Goal: Find contact information: Find contact information

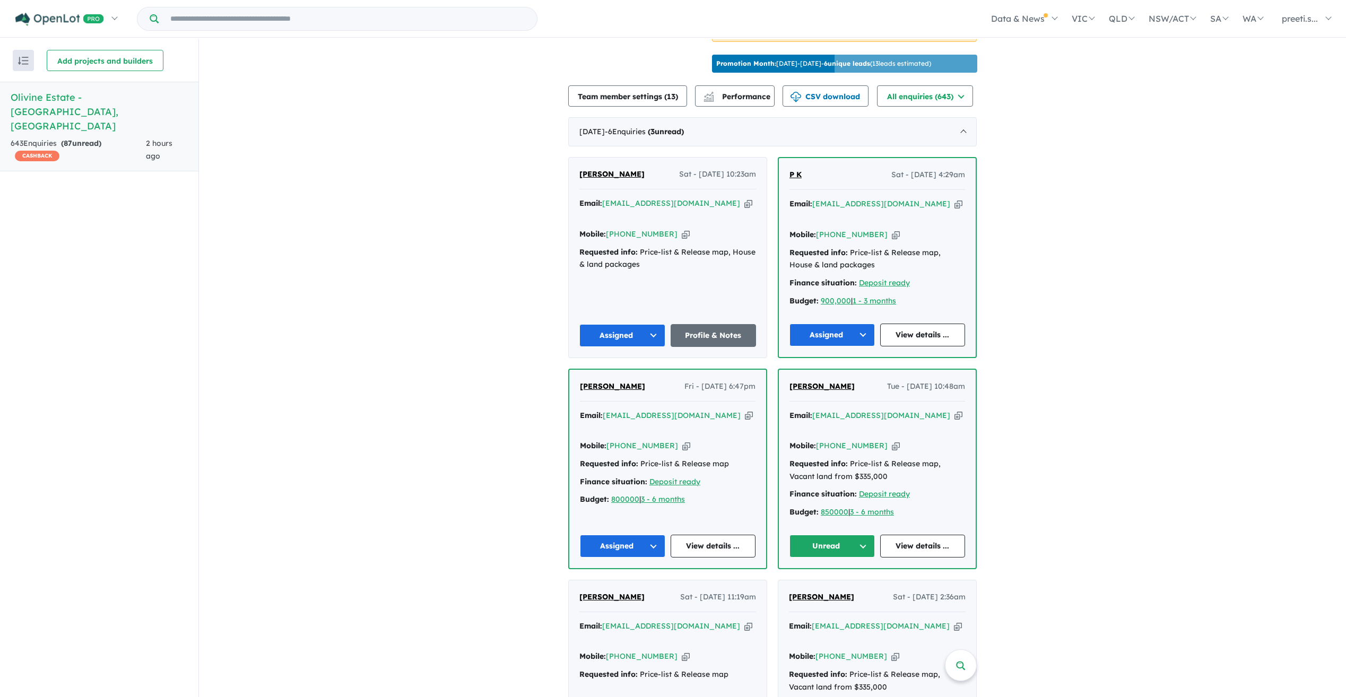
scroll to position [371, 0]
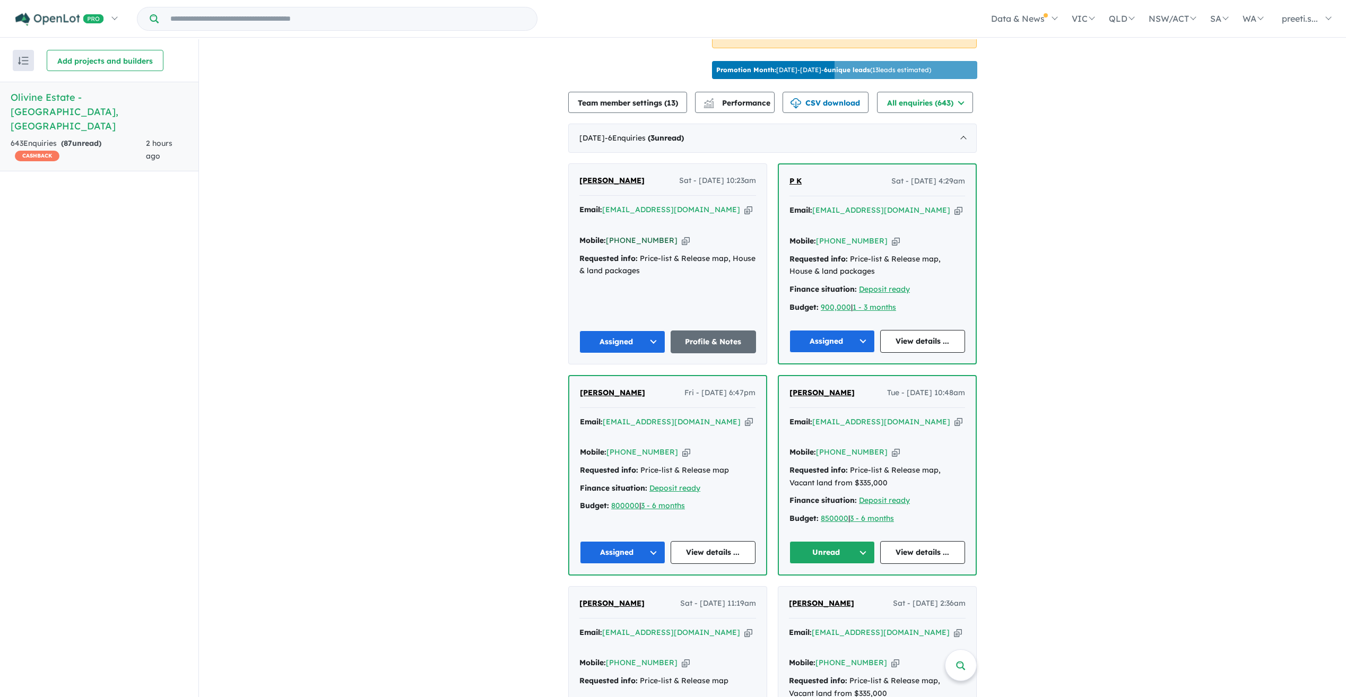
click at [644, 236] on link "[PHONE_NUMBER]" at bounding box center [642, 241] width 72 height 10
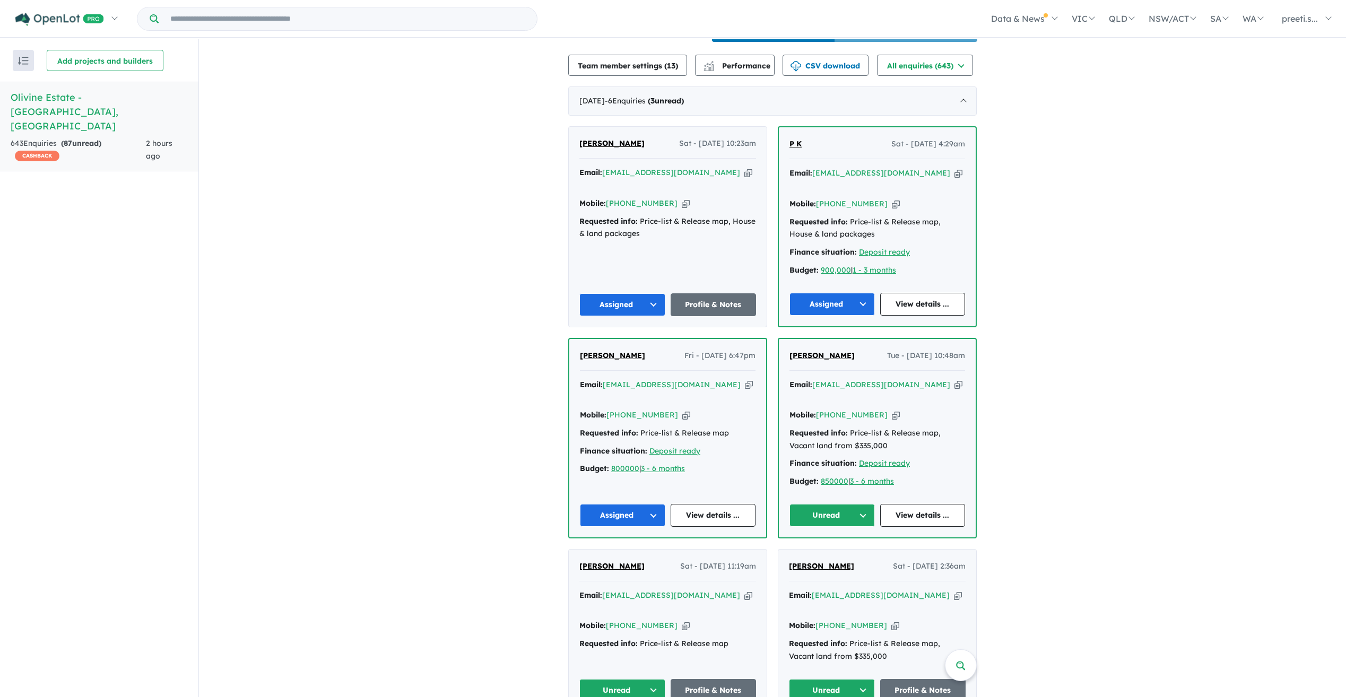
scroll to position [478, 0]
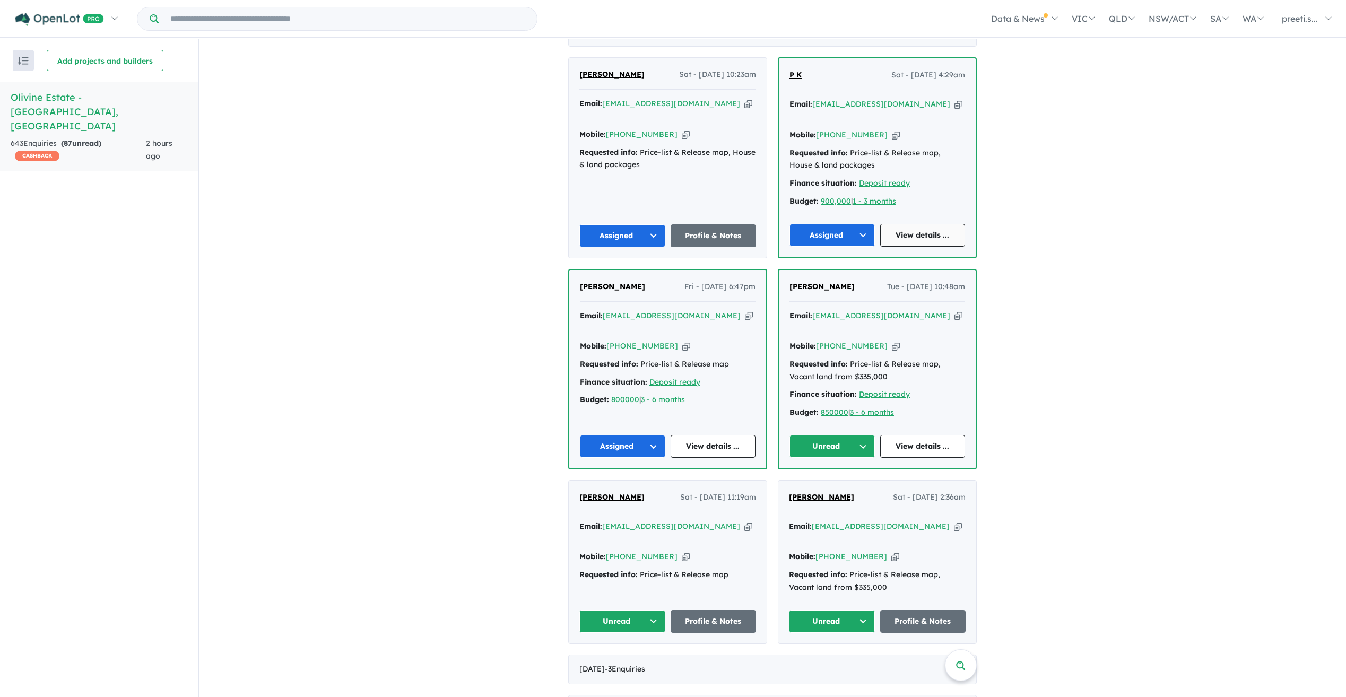
click at [666, 224] on link "View details ..." at bounding box center [922, 235] width 85 height 23
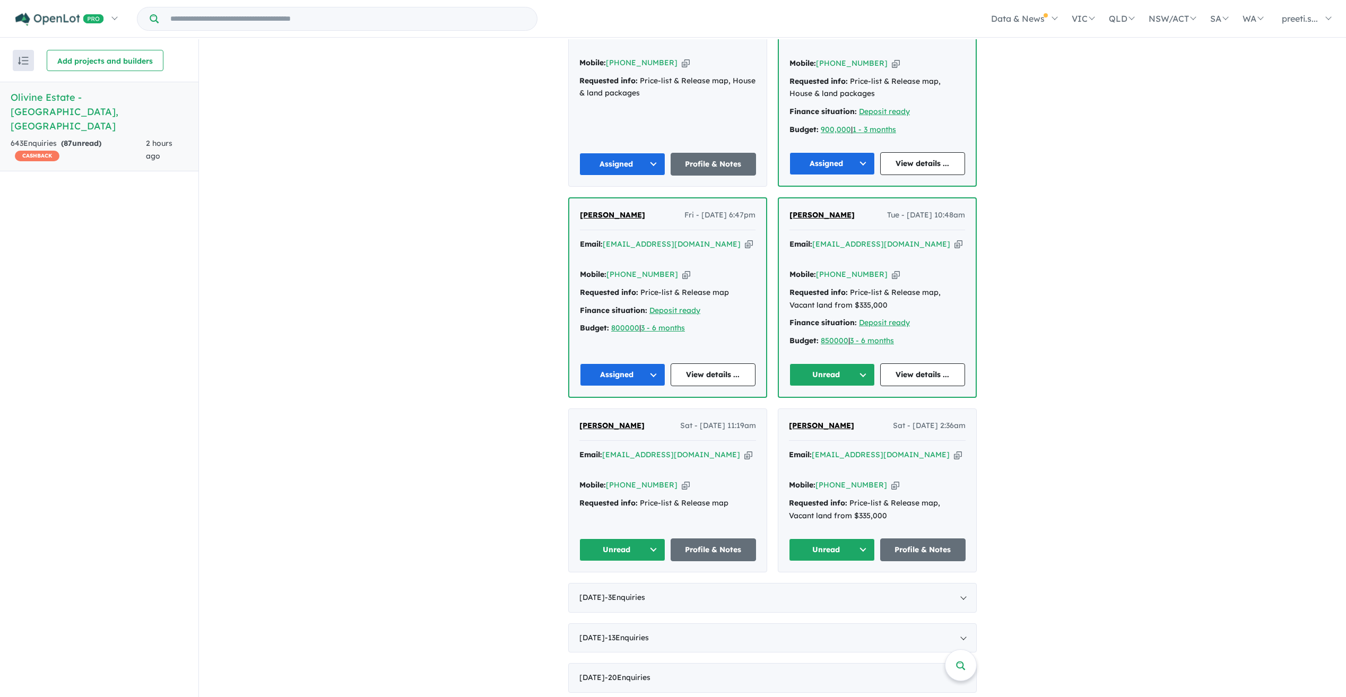
scroll to position [531, 0]
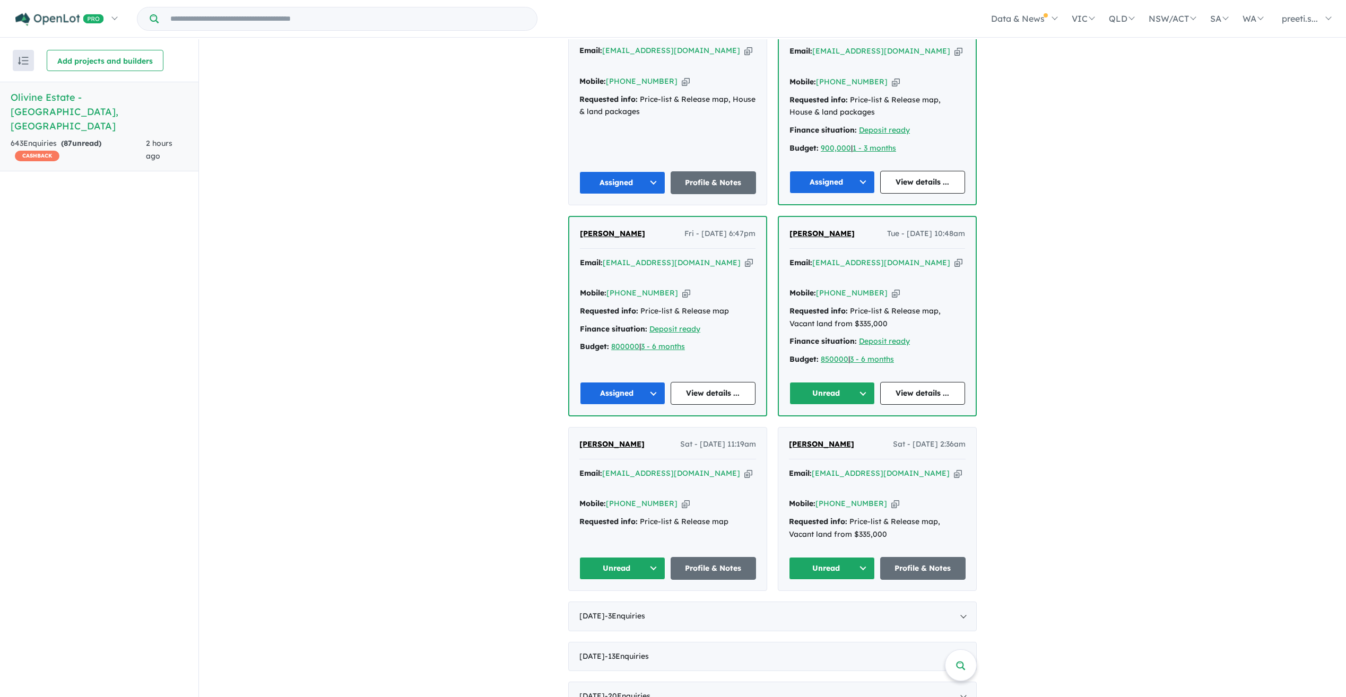
click at [666, 288] on icon "button" at bounding box center [896, 293] width 8 height 11
click at [666, 349] on link "View details ..." at bounding box center [922, 393] width 85 height 23
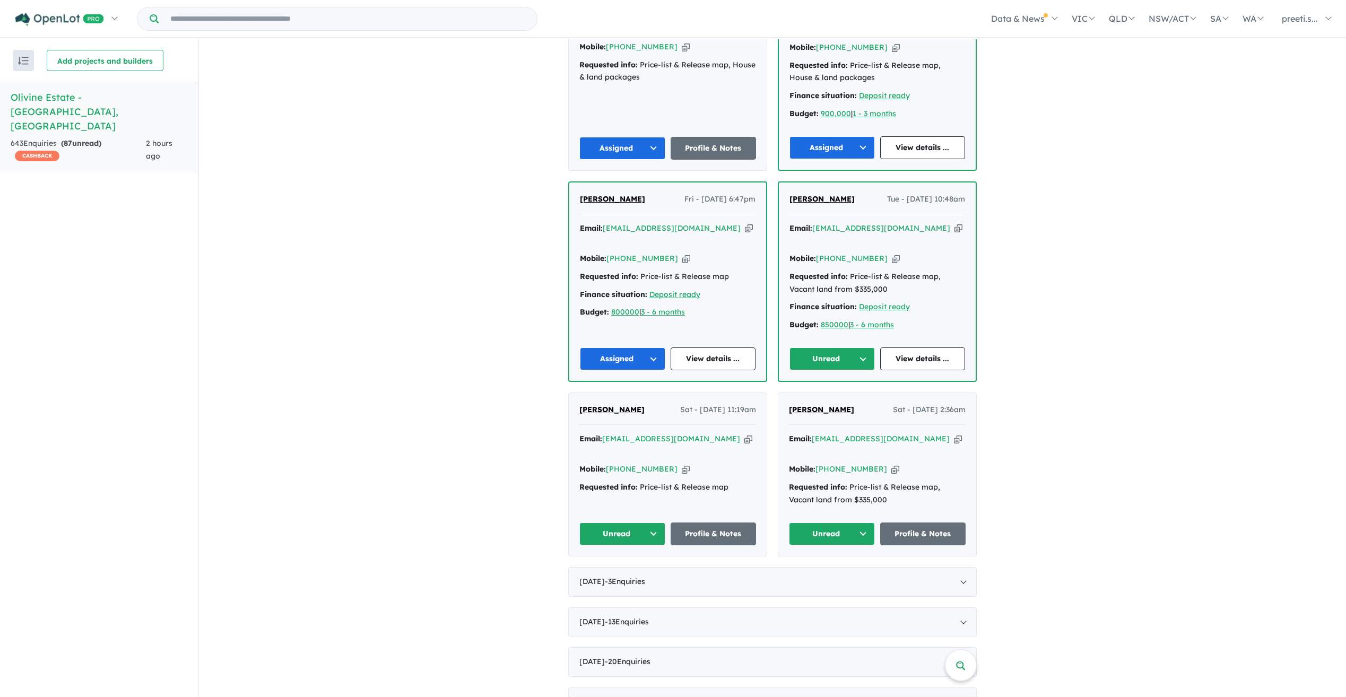
scroll to position [584, 0]
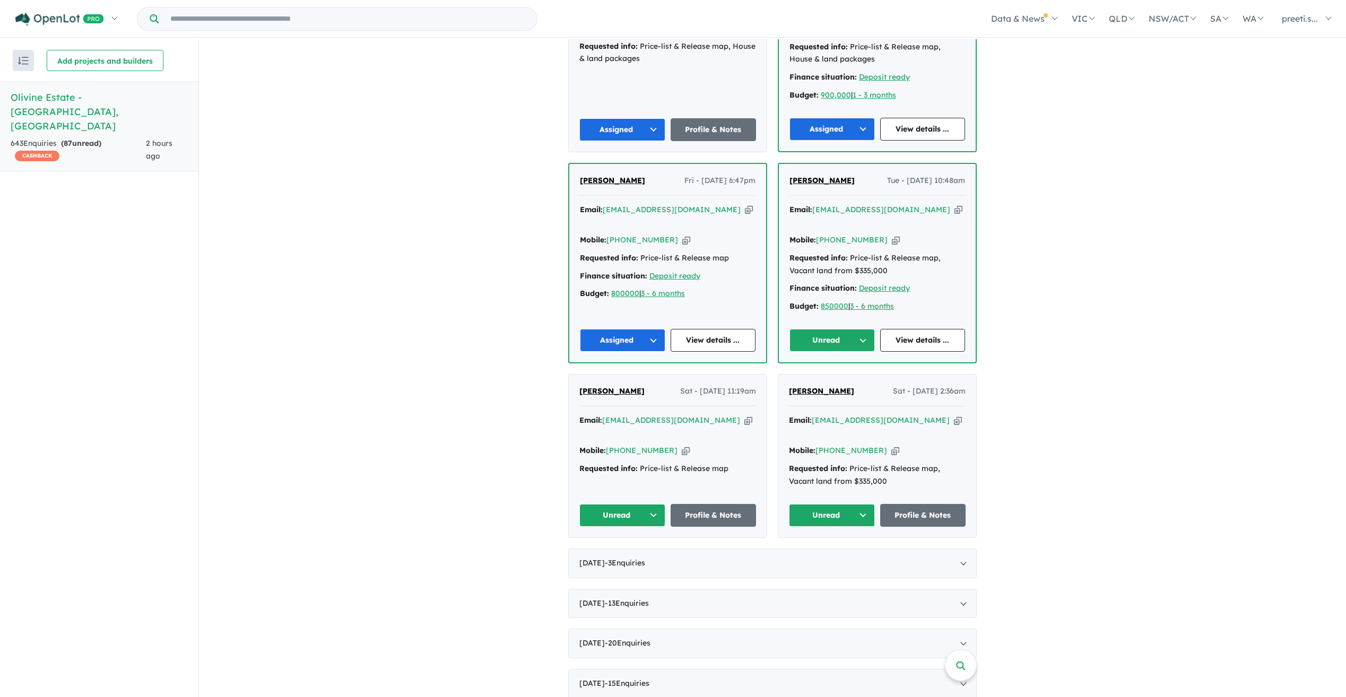
click at [666, 349] on icon "button" at bounding box center [686, 450] width 8 height 11
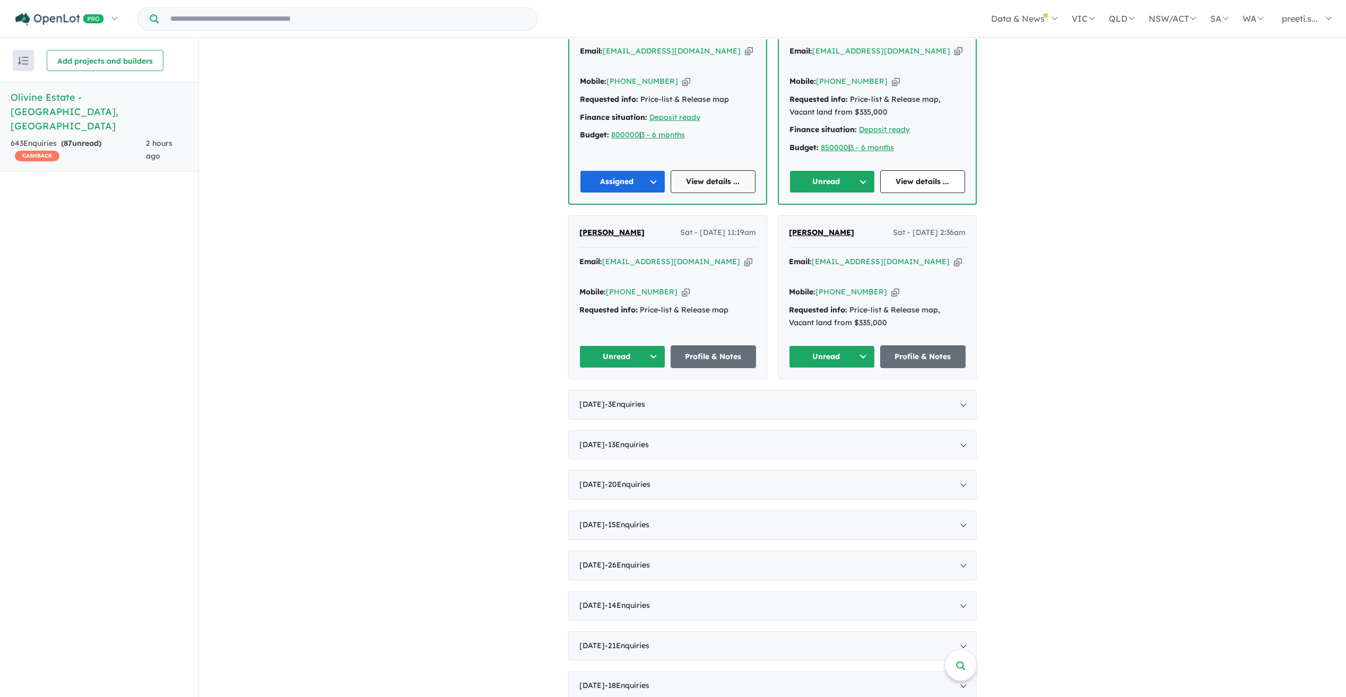
scroll to position [743, 0]
click at [666, 286] on icon "button" at bounding box center [686, 291] width 8 height 11
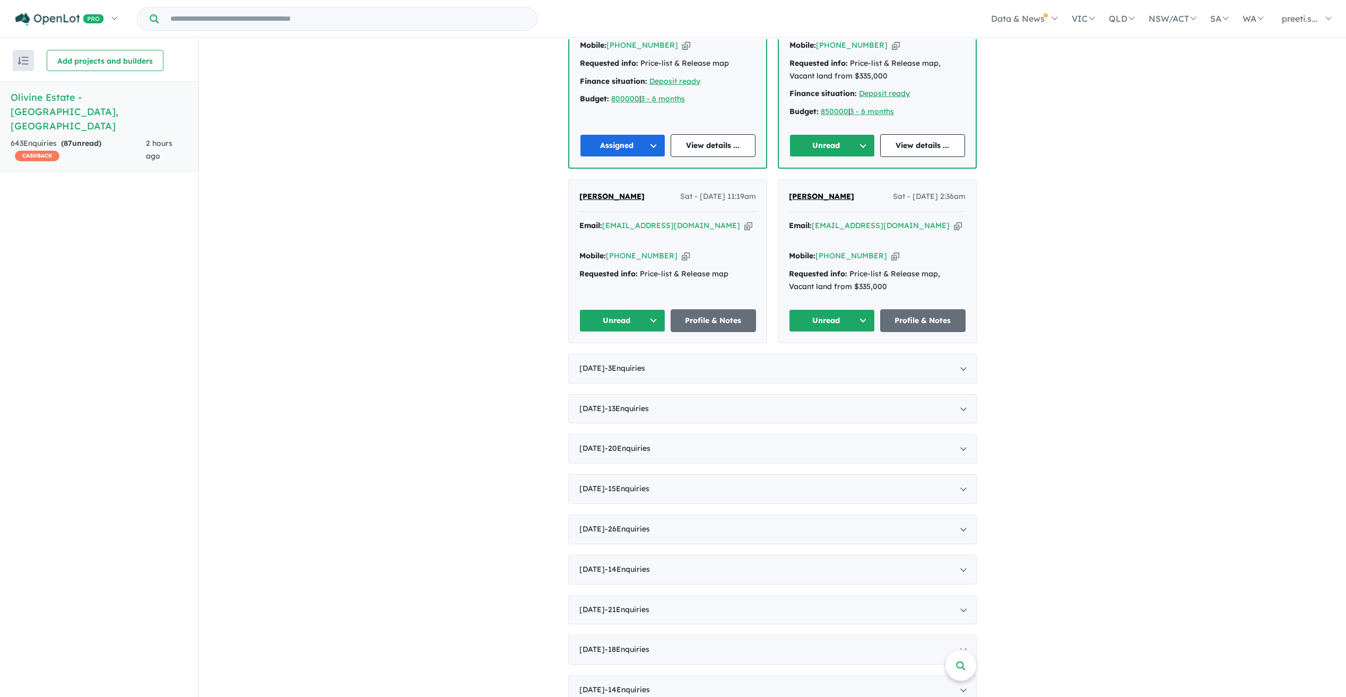
scroll to position [796, 0]
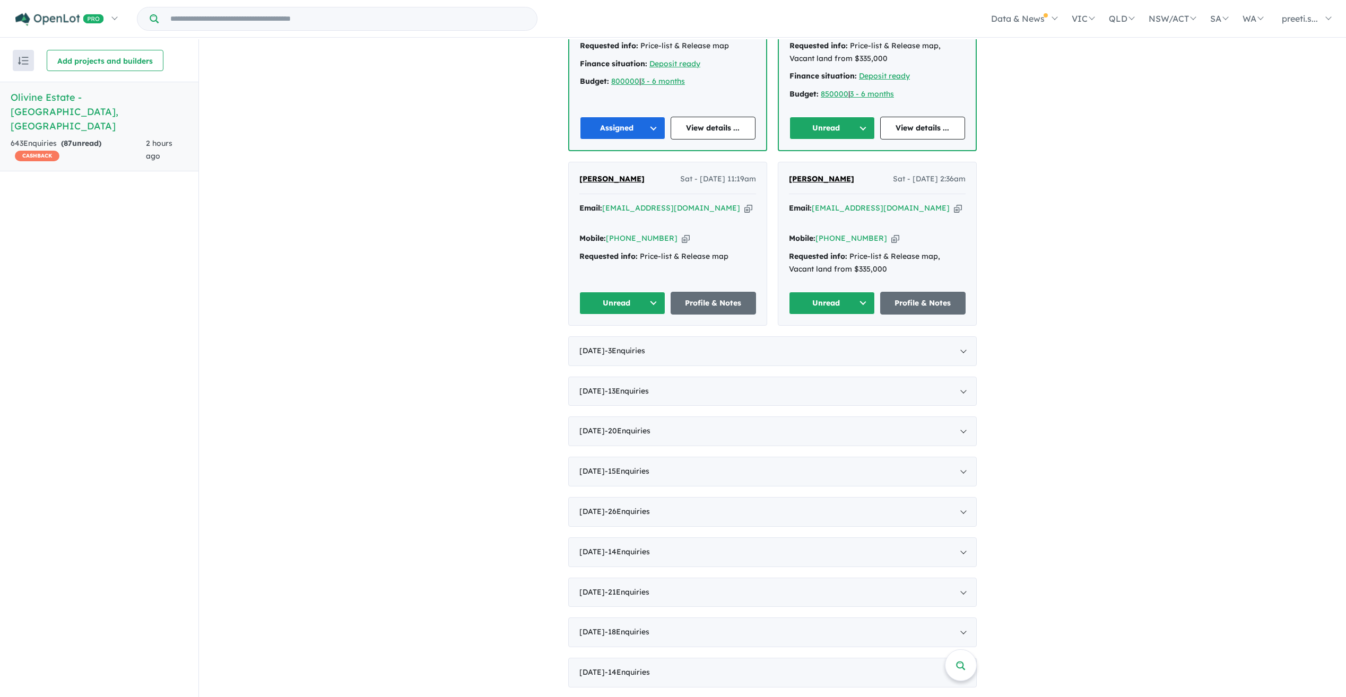
click at [666, 232] on div "Mobile: [PHONE_NUMBER] Copied!" at bounding box center [667, 238] width 177 height 13
click at [666, 233] on icon "button" at bounding box center [686, 238] width 8 height 11
click at [666, 202] on div "Email: [EMAIL_ADDRESS][DOMAIN_NAME] Copied!" at bounding box center [667, 214] width 177 height 25
click at [666, 203] on icon "button" at bounding box center [749, 208] width 8 height 11
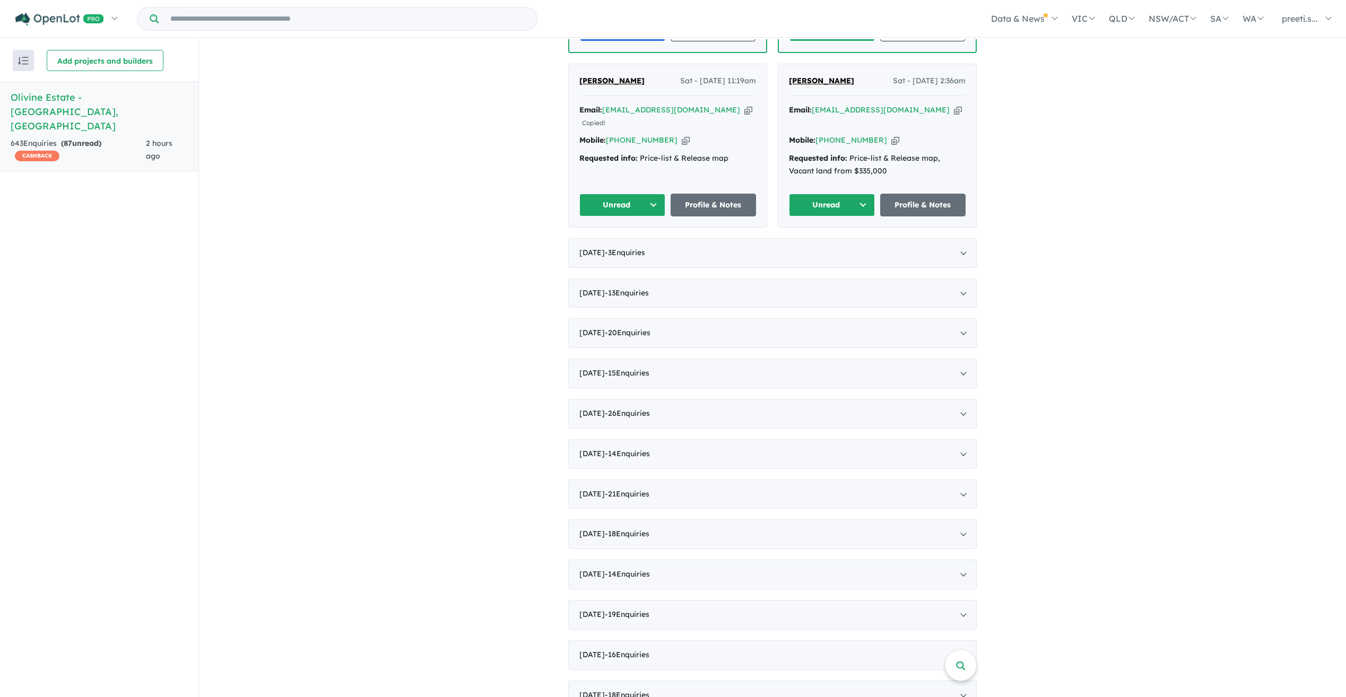
scroll to position [902, 0]
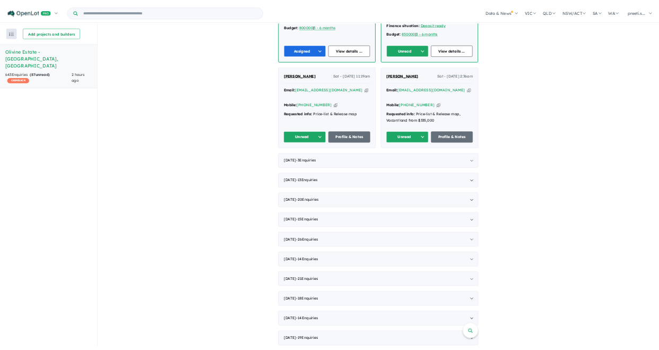
scroll to position [796, 0]
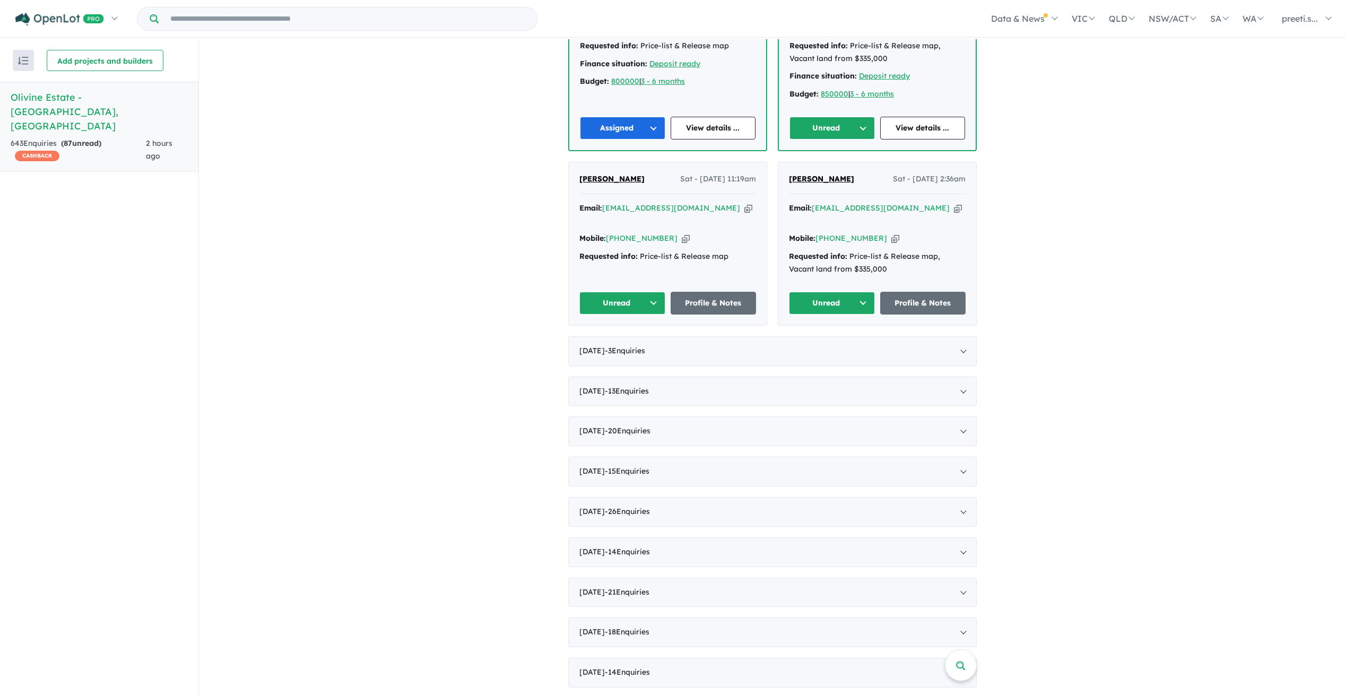
click at [666, 233] on icon "button" at bounding box center [895, 238] width 8 height 11
drag, startPoint x: 857, startPoint y: 146, endPoint x: 812, endPoint y: 151, distance: 44.8
click at [666, 173] on div "[PERSON_NAME] Sat - [DATE] 2:36am" at bounding box center [877, 183] width 177 height 21
copy span "[PERSON_NAME]"
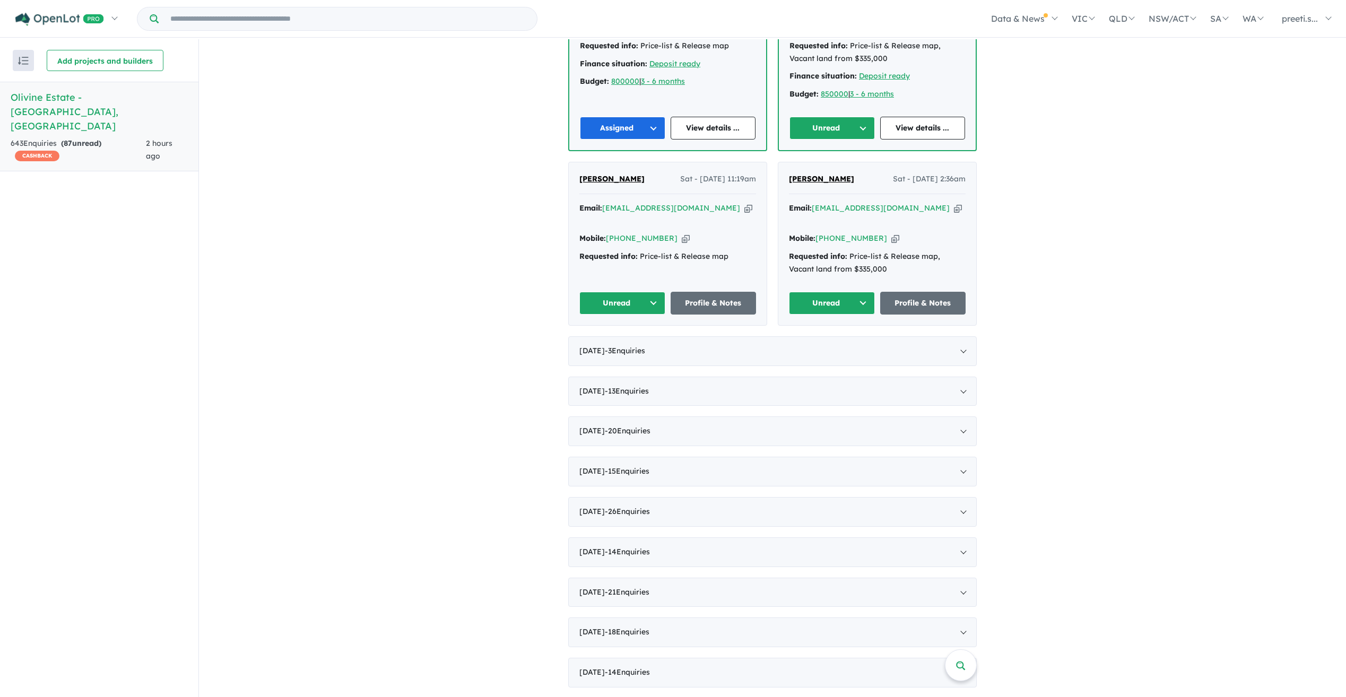
click at [666, 233] on icon "button" at bounding box center [895, 238] width 8 height 11
copy span "[PERSON_NAME]"
click at [666, 203] on icon "button" at bounding box center [958, 208] width 8 height 11
copy span "[PERSON_NAME]"
drag, startPoint x: 846, startPoint y: 175, endPoint x: 827, endPoint y: 185, distance: 21.9
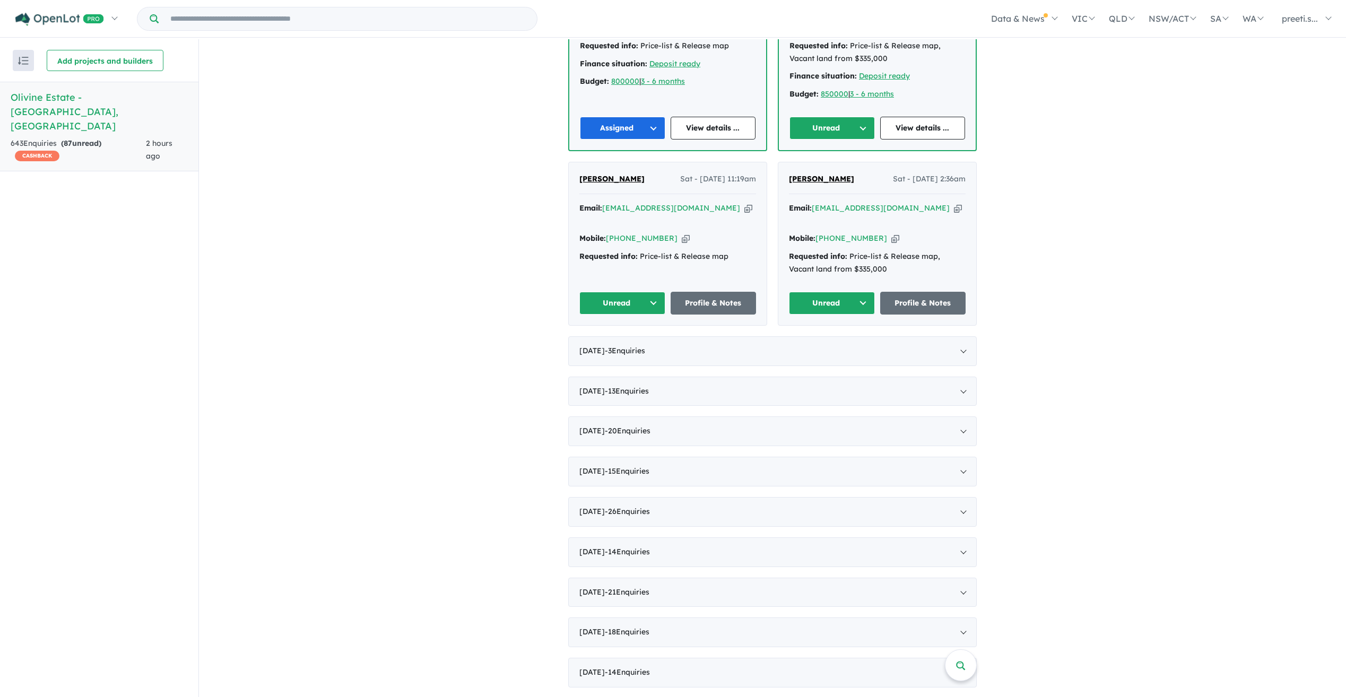
click at [666, 202] on div "Email: [EMAIL_ADDRESS][DOMAIN_NAME] Copied! Mobile: [PHONE_NUMBER] Copied! Requ…" at bounding box center [877, 241] width 177 height 79
drag, startPoint x: 924, startPoint y: 176, endPoint x: 813, endPoint y: 176, distance: 110.9
click at [666, 202] on div "Email: [EMAIL_ADDRESS][DOMAIN_NAME] Copied!" at bounding box center [877, 214] width 177 height 25
copy a%20Olivine%20Estate%20-%20Donnybrook"] "[EMAIL_ADDRESS][DOMAIN_NAME]"
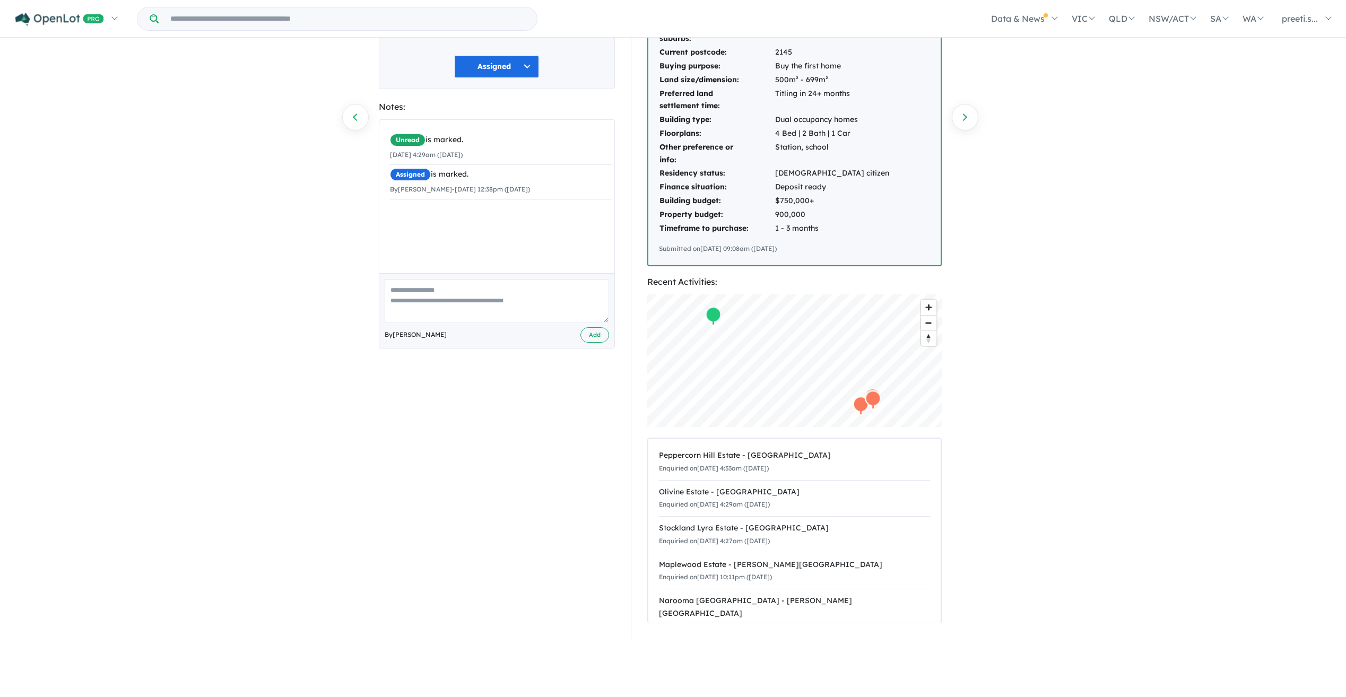
scroll to position [159, 0]
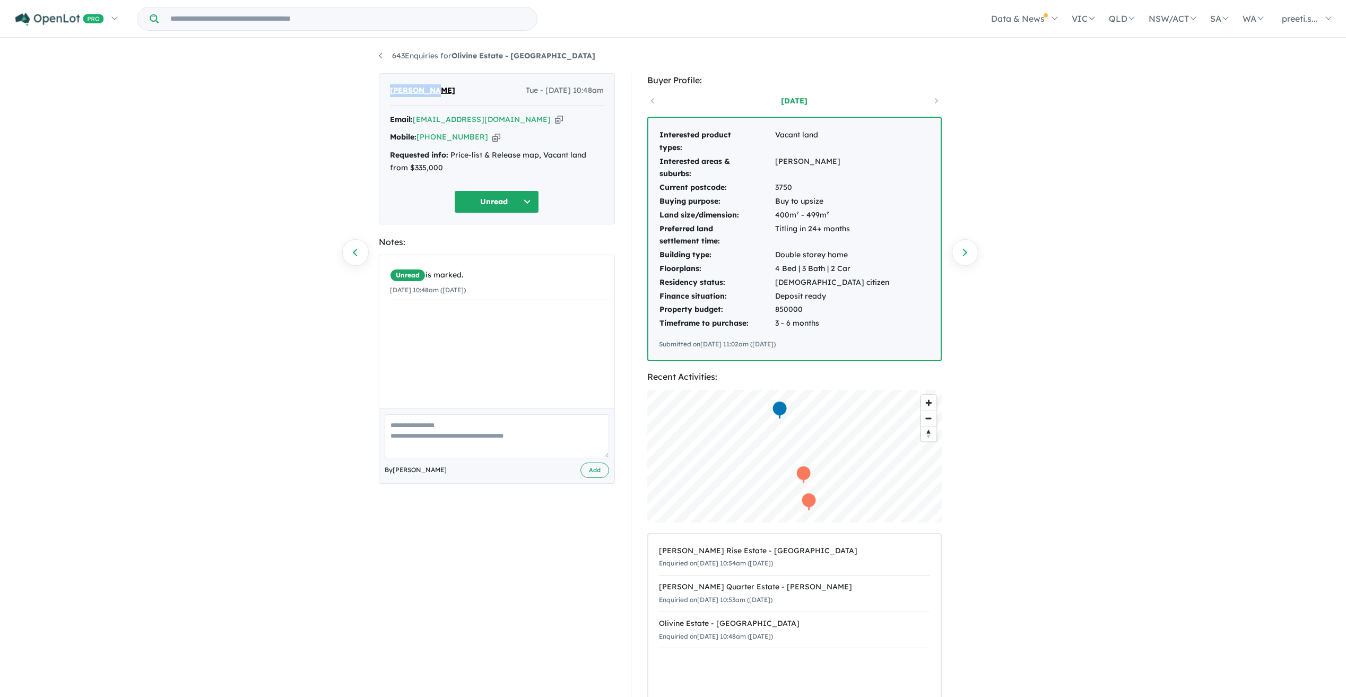
drag, startPoint x: 431, startPoint y: 92, endPoint x: 391, endPoint y: 91, distance: 39.8
click at [391, 91] on span "[PERSON_NAME]" at bounding box center [422, 90] width 65 height 13
copy span "Chiragbhai"
drag, startPoint x: 469, startPoint y: 95, endPoint x: 435, endPoint y: 93, distance: 34.0
click at [435, 93] on div "[PERSON_NAME] Tue - [DATE] 10:48am" at bounding box center [497, 94] width 214 height 21
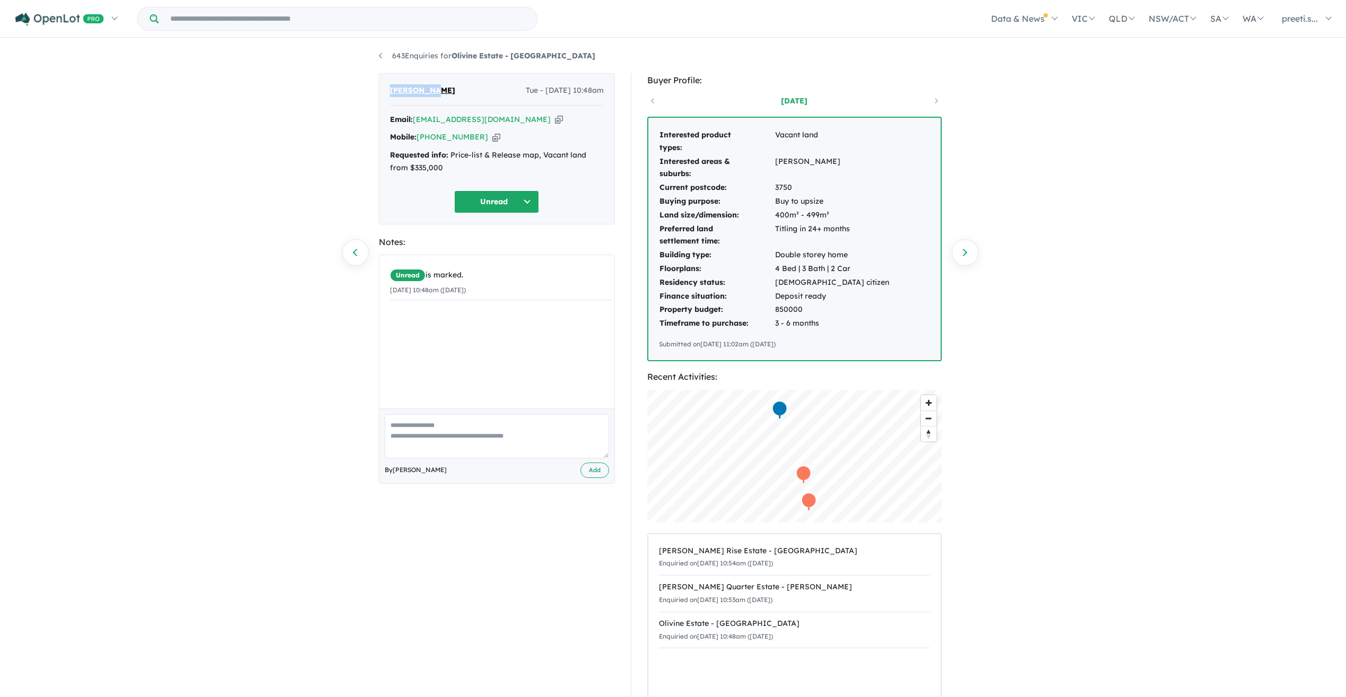
copy span "[PERSON_NAME]"
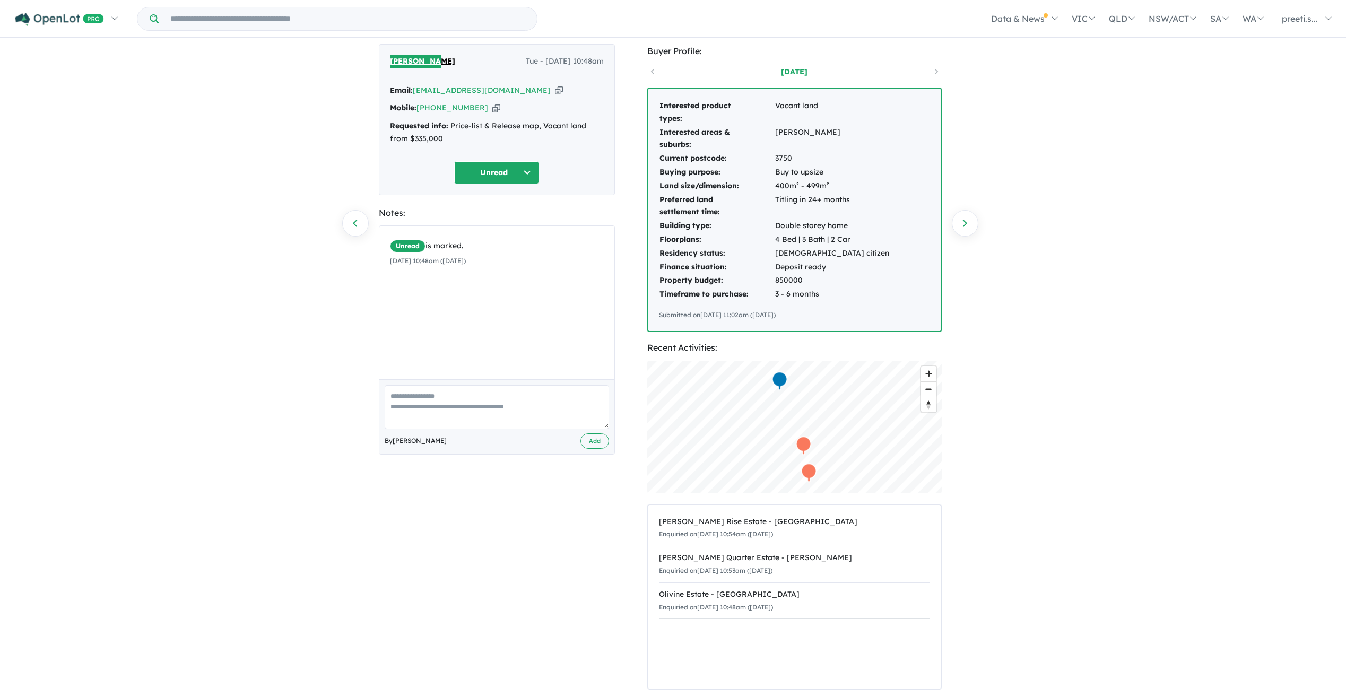
scroll to position [53, 0]
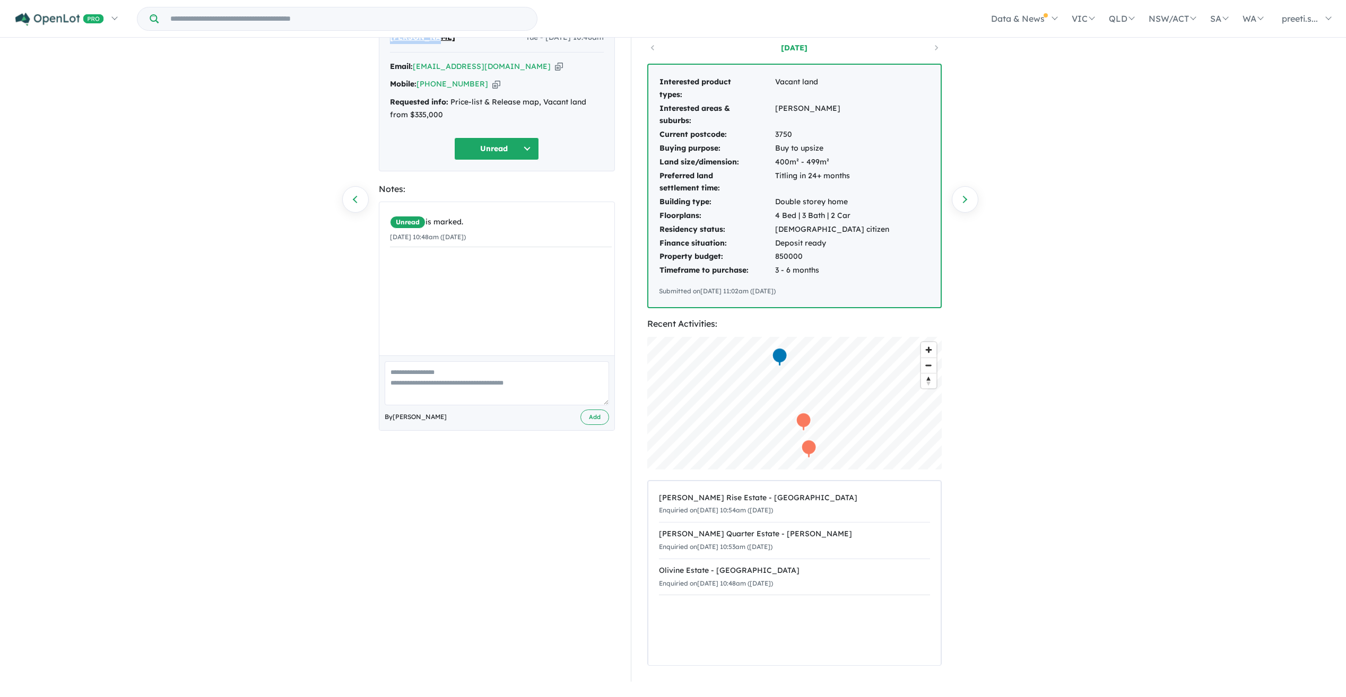
click at [555, 66] on icon "button" at bounding box center [559, 66] width 8 height 11
copy span "Patel"
click at [492, 88] on icon "button" at bounding box center [496, 84] width 8 height 11
copy span "Patel"
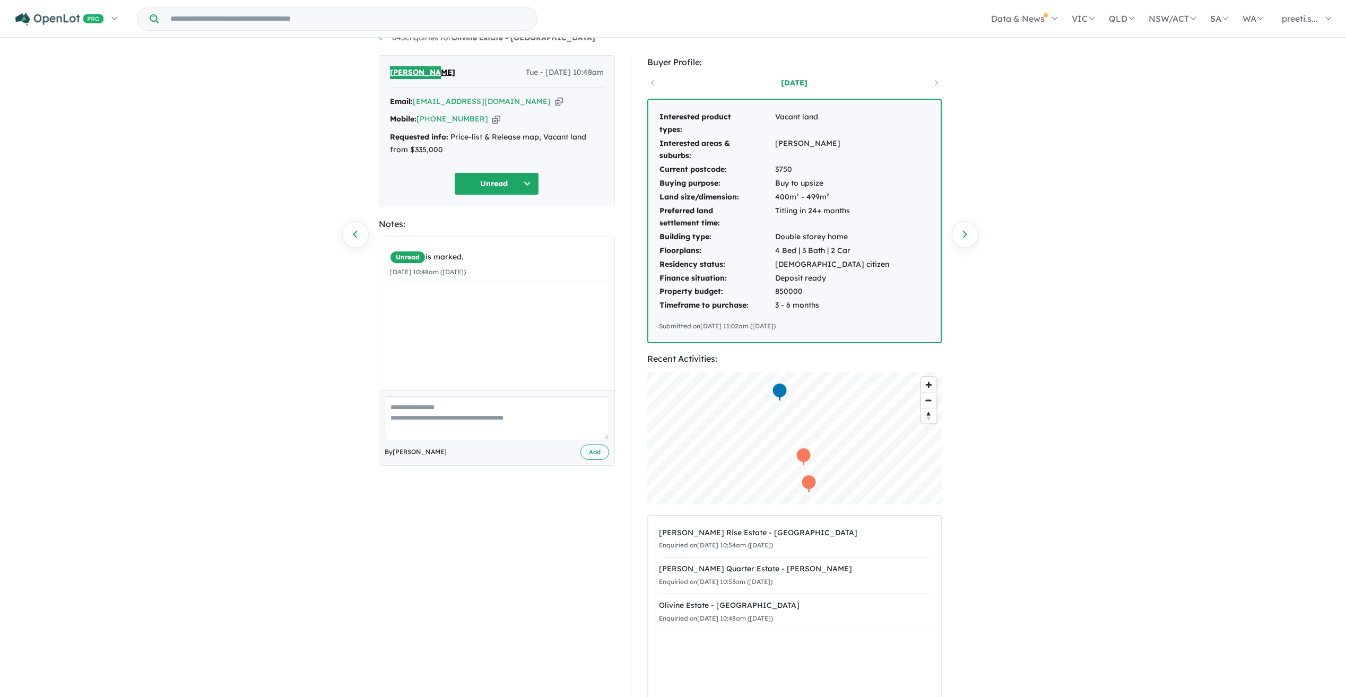
scroll to position [0, 0]
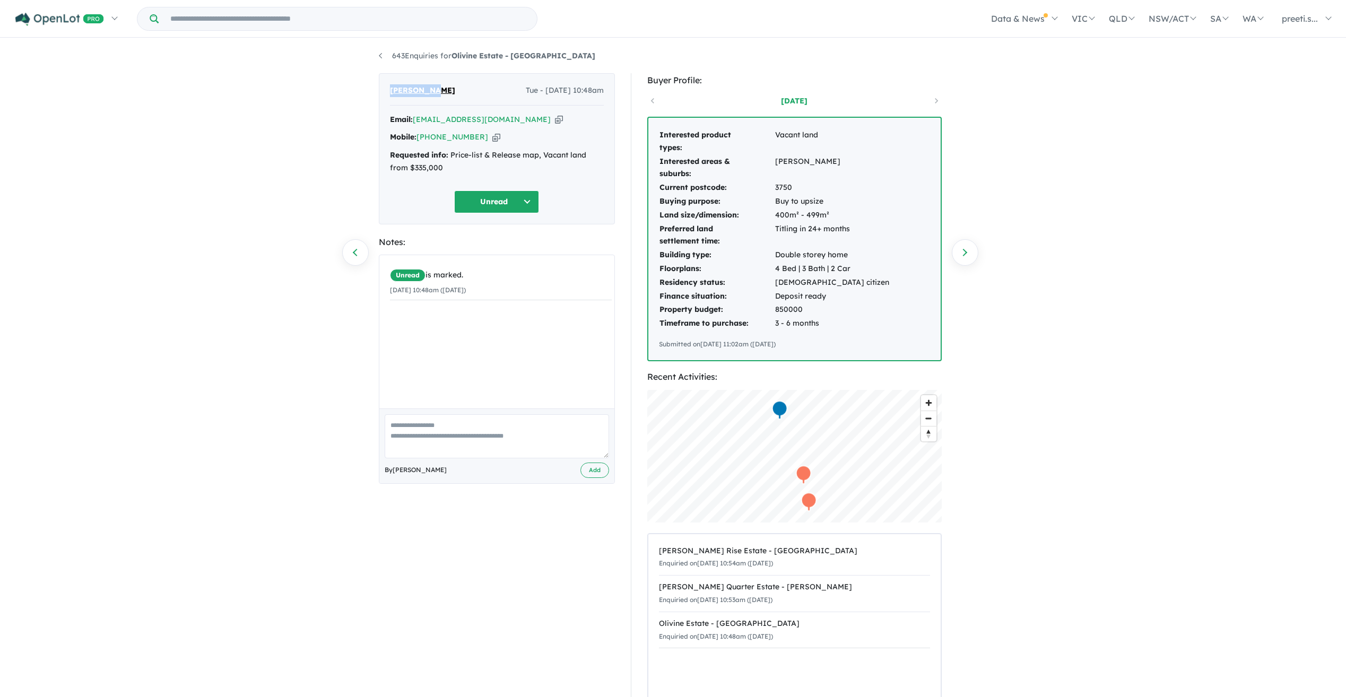
drag, startPoint x: 168, startPoint y: 272, endPoint x: 168, endPoint y: 248, distance: 23.9
click at [168, 272] on div "643 Enquiries for Olivine Estate - Donnybrook Previous enquiry Next enquiry Chi…" at bounding box center [673, 369] width 1346 height 660
